Goal: Find specific page/section: Find specific page/section

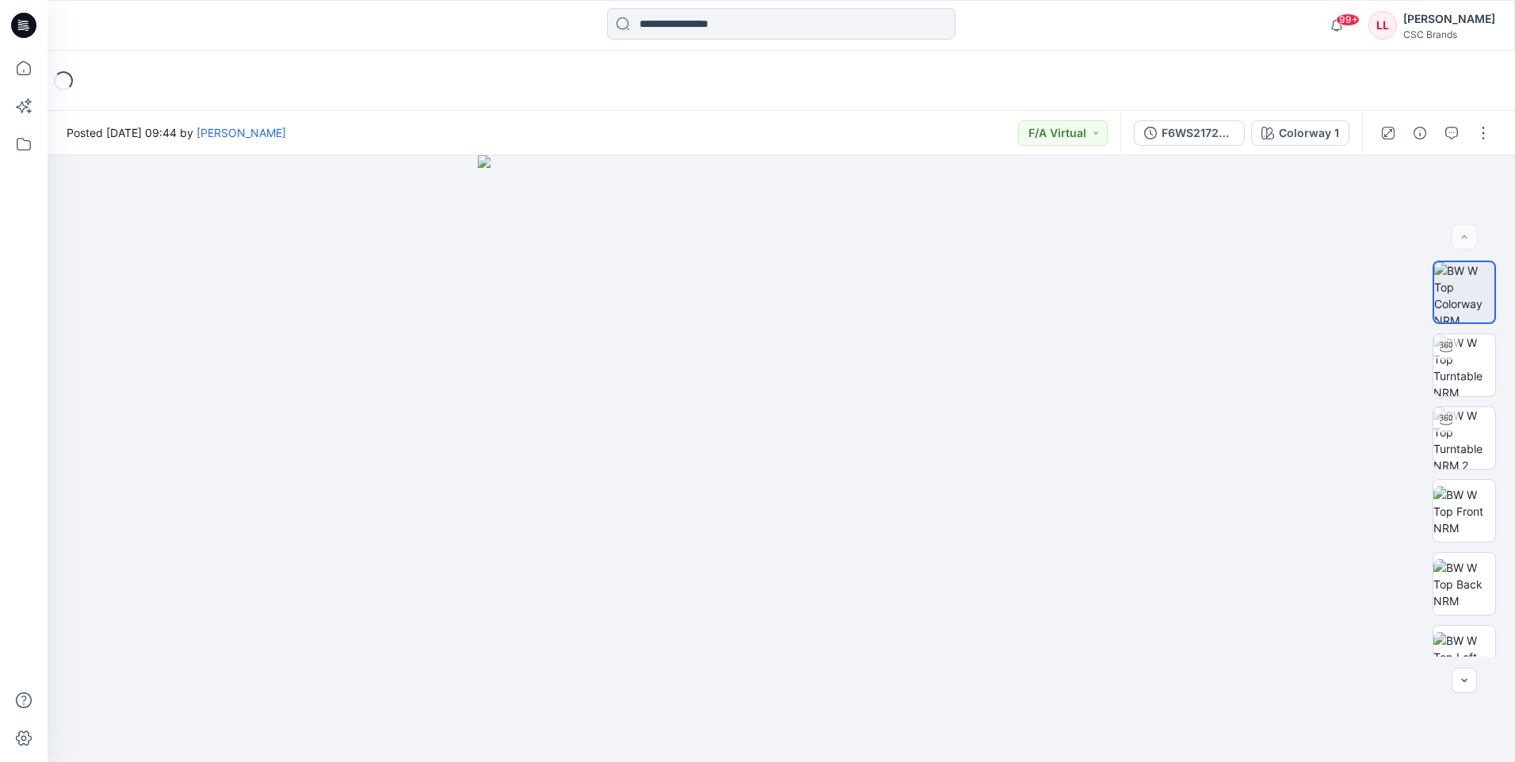
click at [16, 21] on icon at bounding box center [23, 25] width 25 height 25
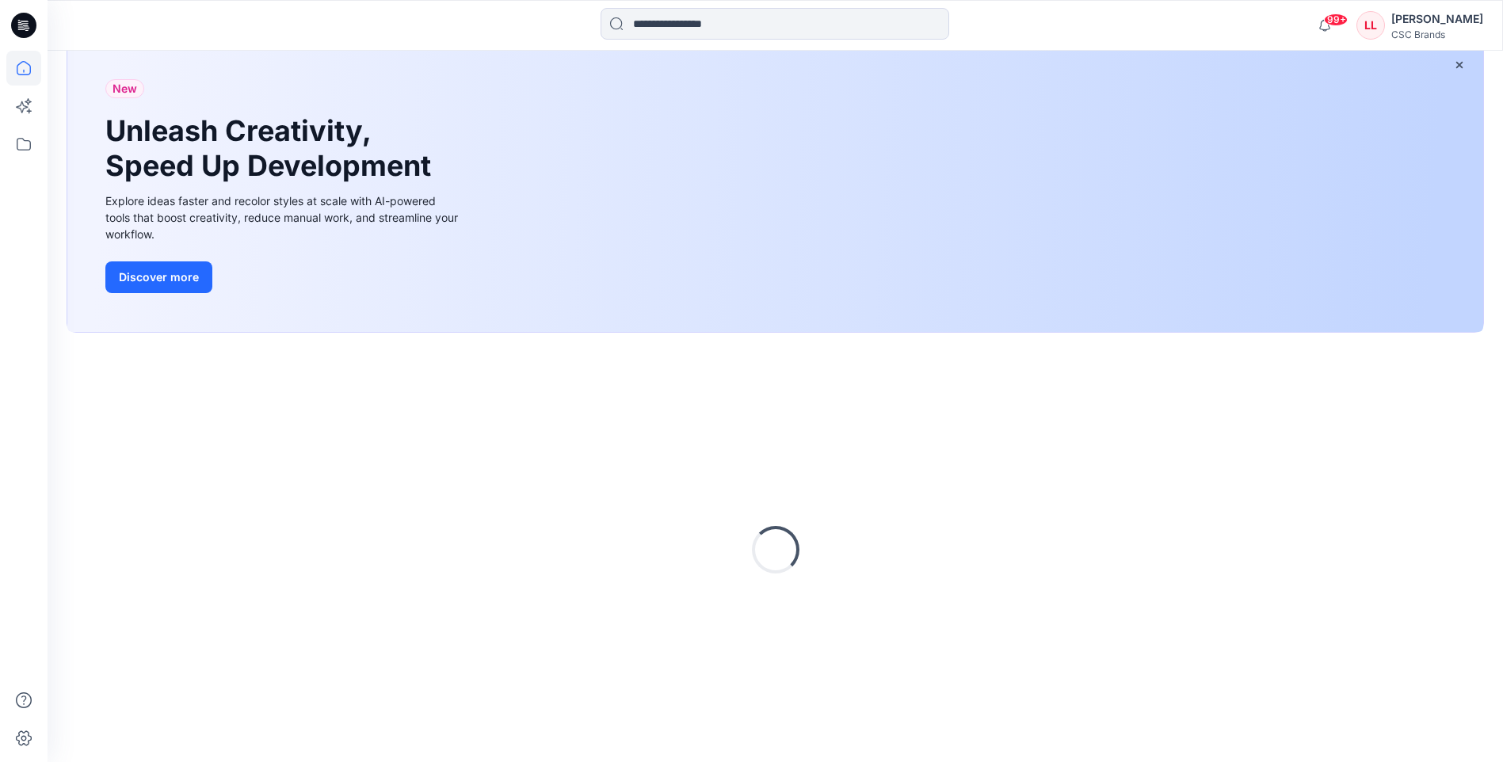
scroll to position [101, 0]
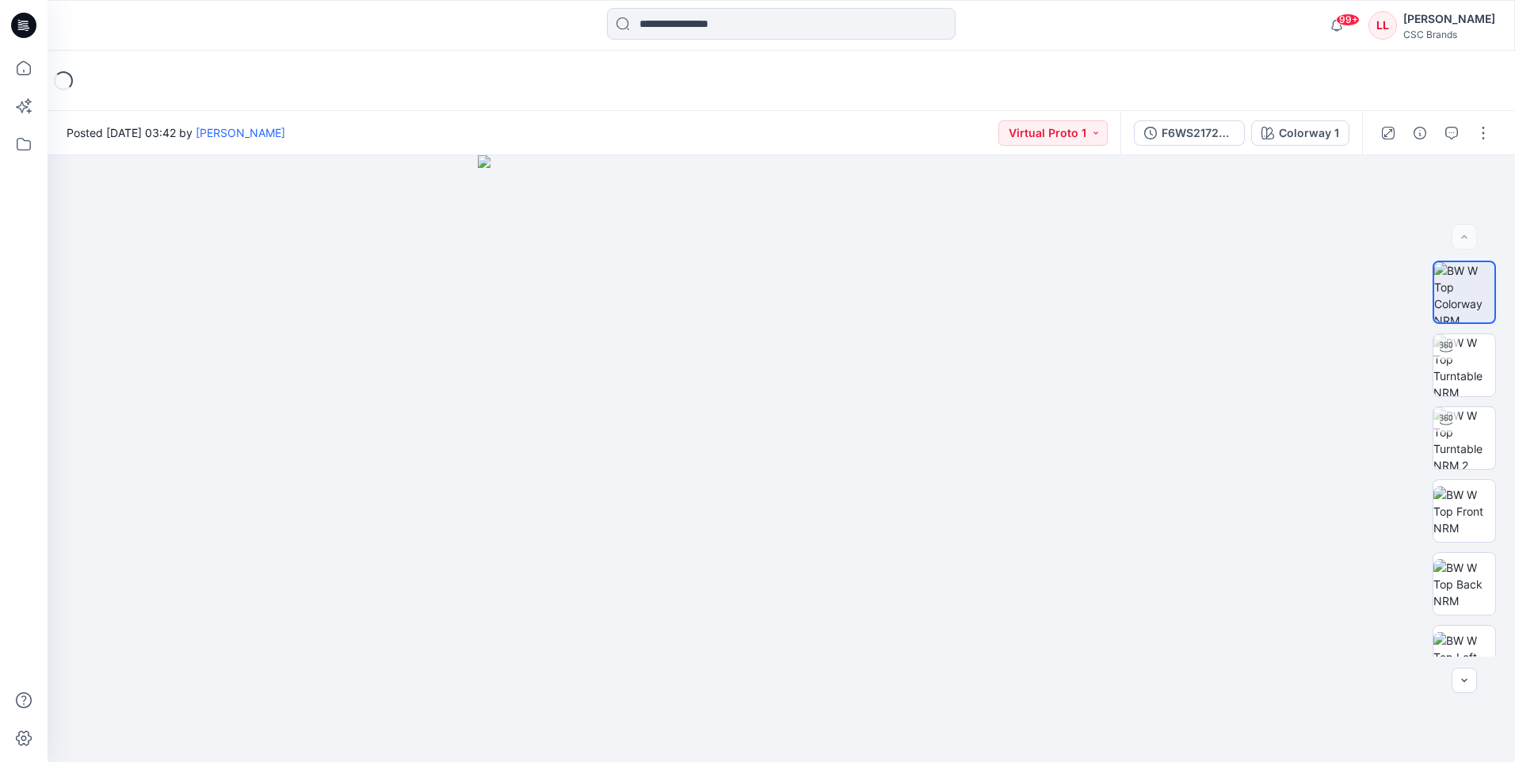
click at [18, 29] on icon at bounding box center [23, 25] width 25 height 25
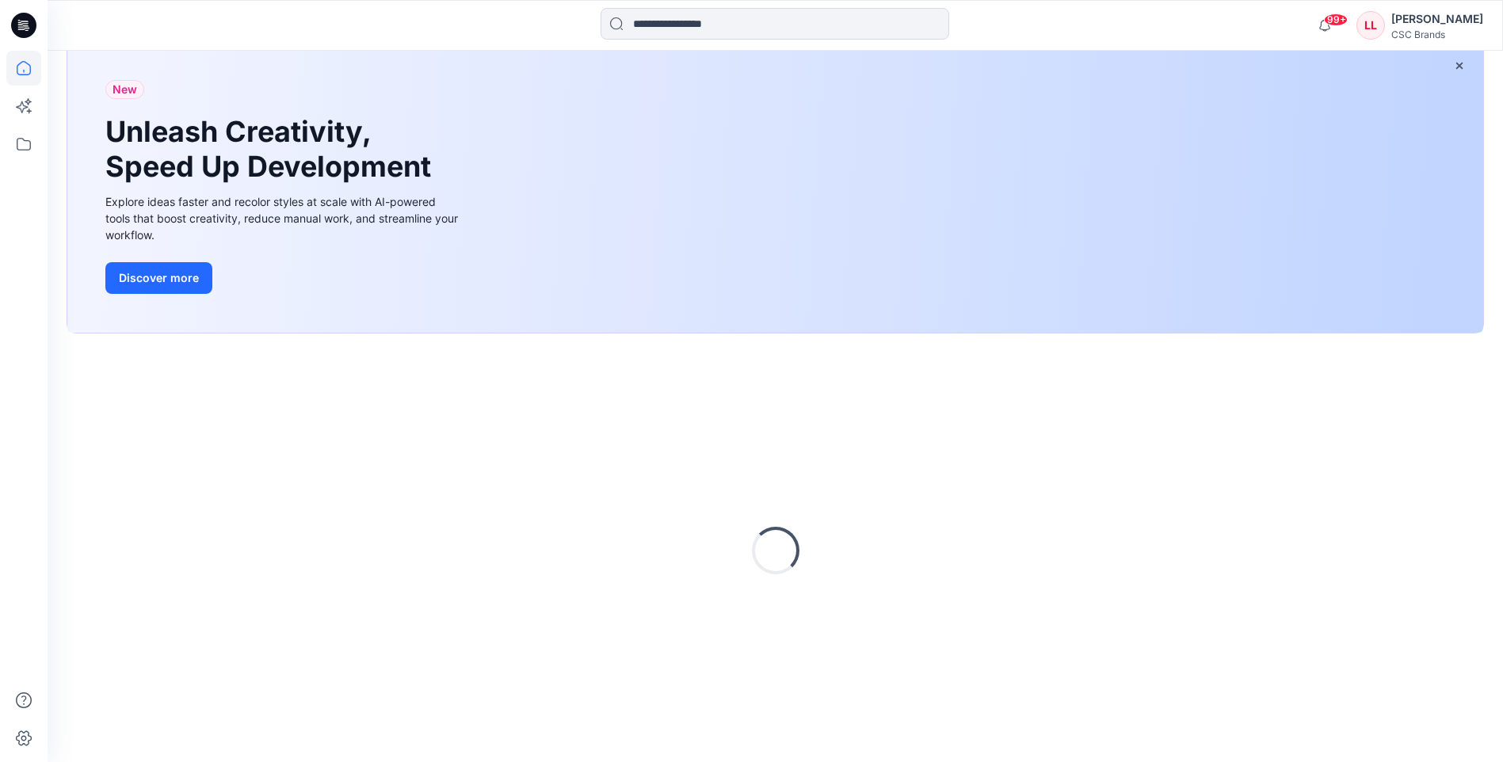
scroll to position [101, 0]
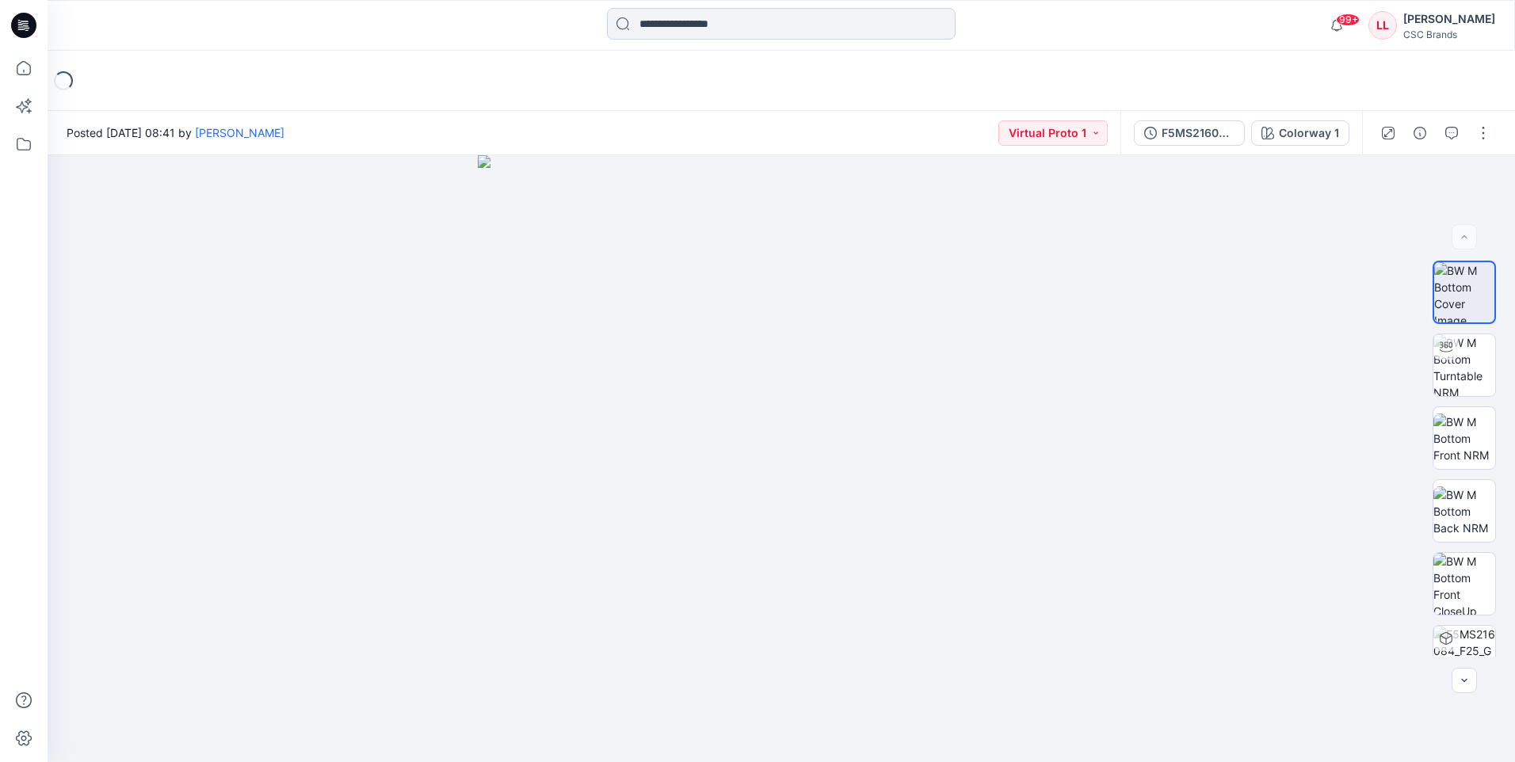
click at [748, 19] on input at bounding box center [781, 24] width 349 height 32
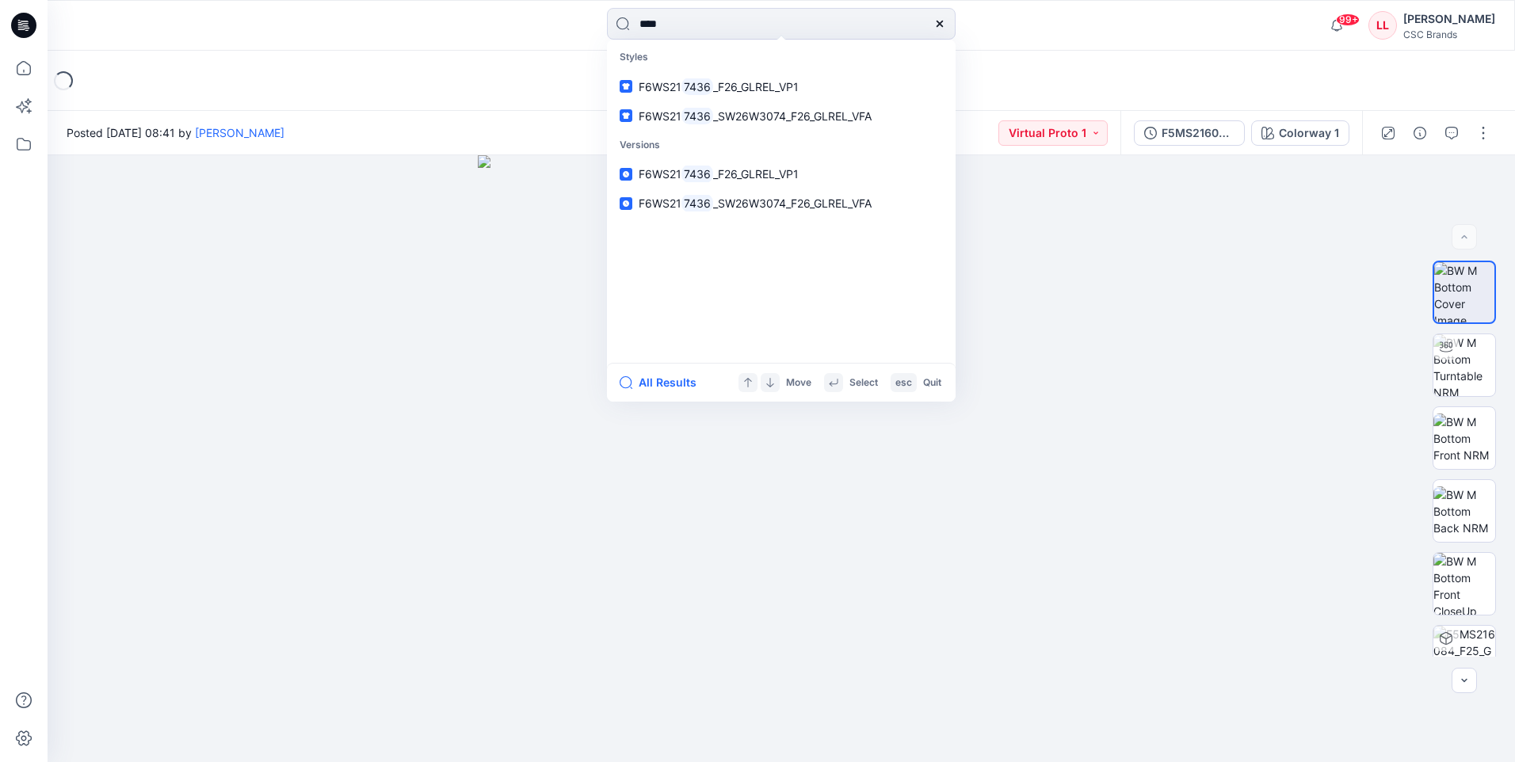
type input "****"
